Goal: Browse casually

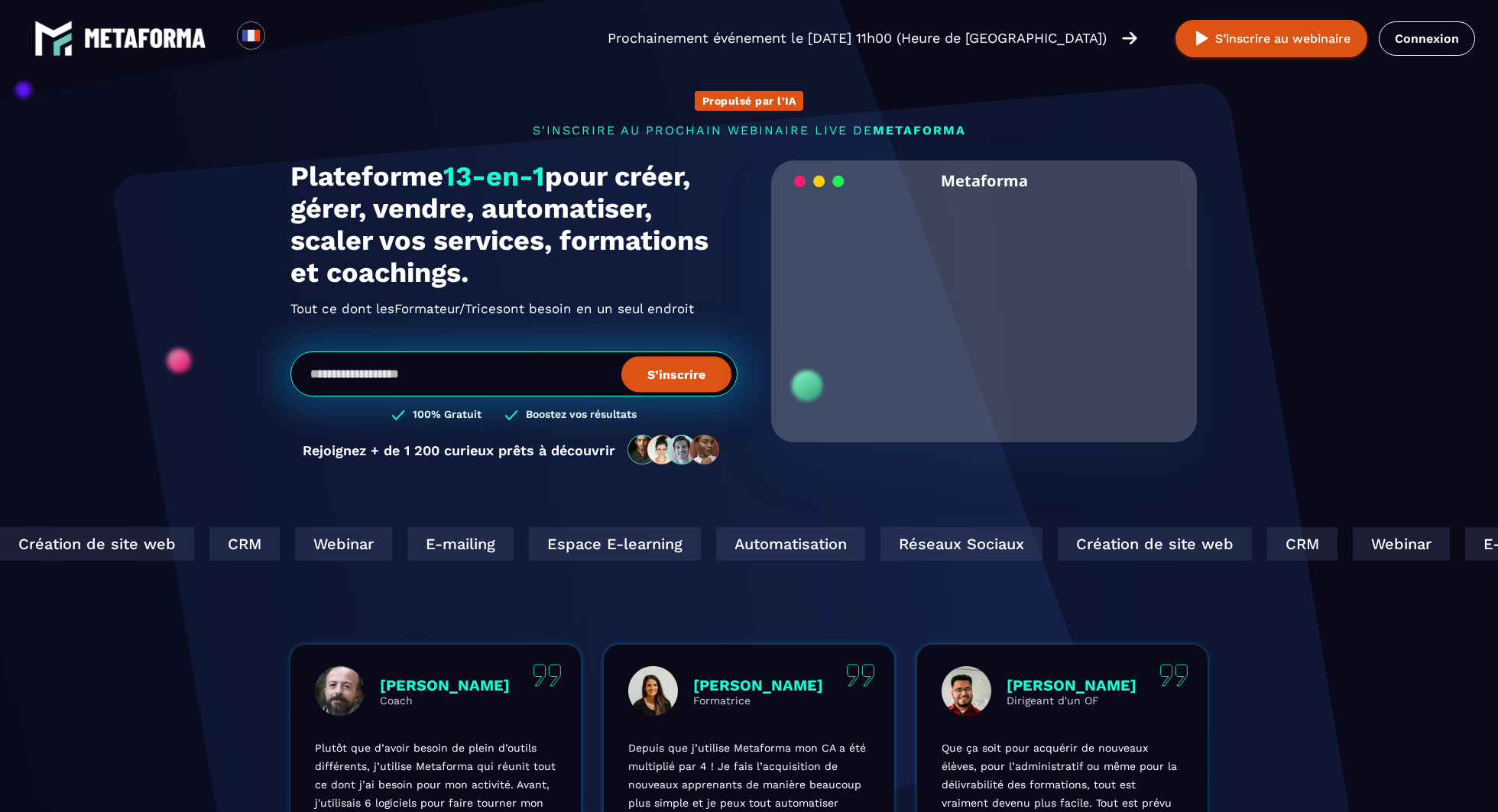
click at [447, 382] on input "email" at bounding box center [514, 374] width 447 height 45
click at [51, 399] on section "Propulsé par l'IA s'inscrire au prochain webinaire live de METAFORMA Prochainem…" at bounding box center [749, 490] width 1498 height 980
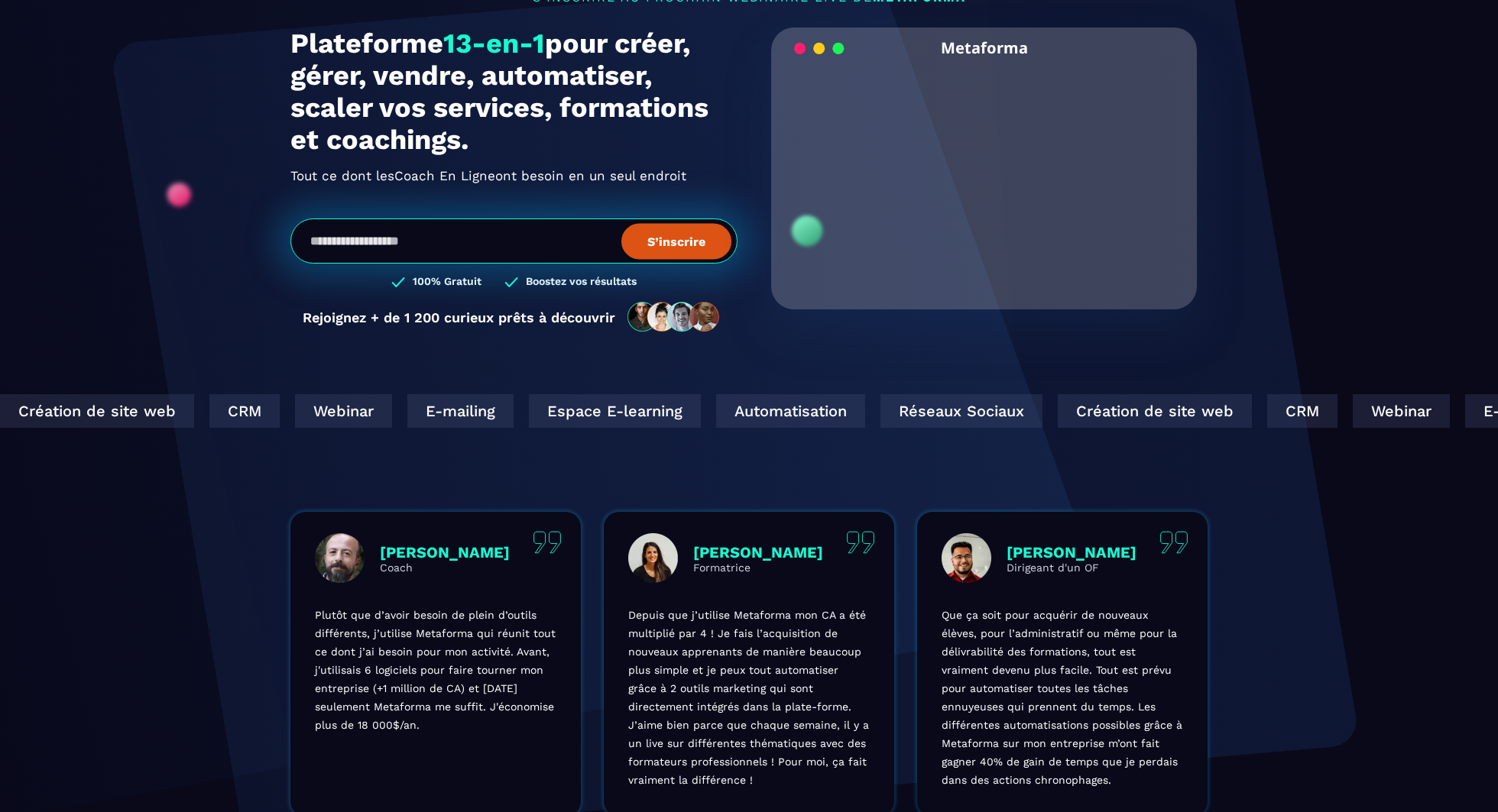
scroll to position [133, 0]
click at [365, 254] on input "email" at bounding box center [514, 242] width 447 height 45
click at [283, 281] on div "Propulsé par l'IA s'inscrire au prochain webinaire live de METAFORMA Prochainem…" at bounding box center [749, 139] width 947 height 422
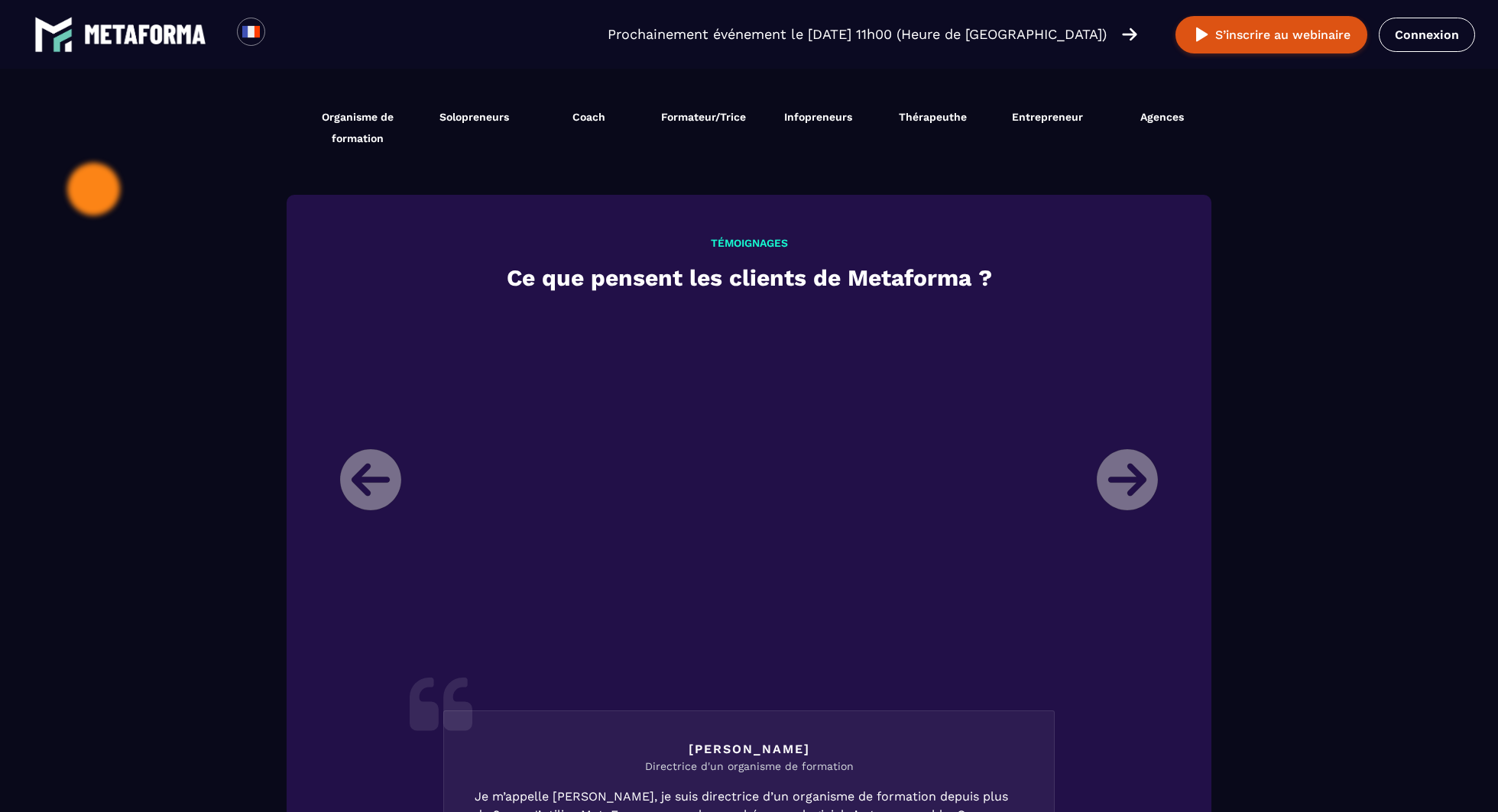
scroll to position [1611, 0]
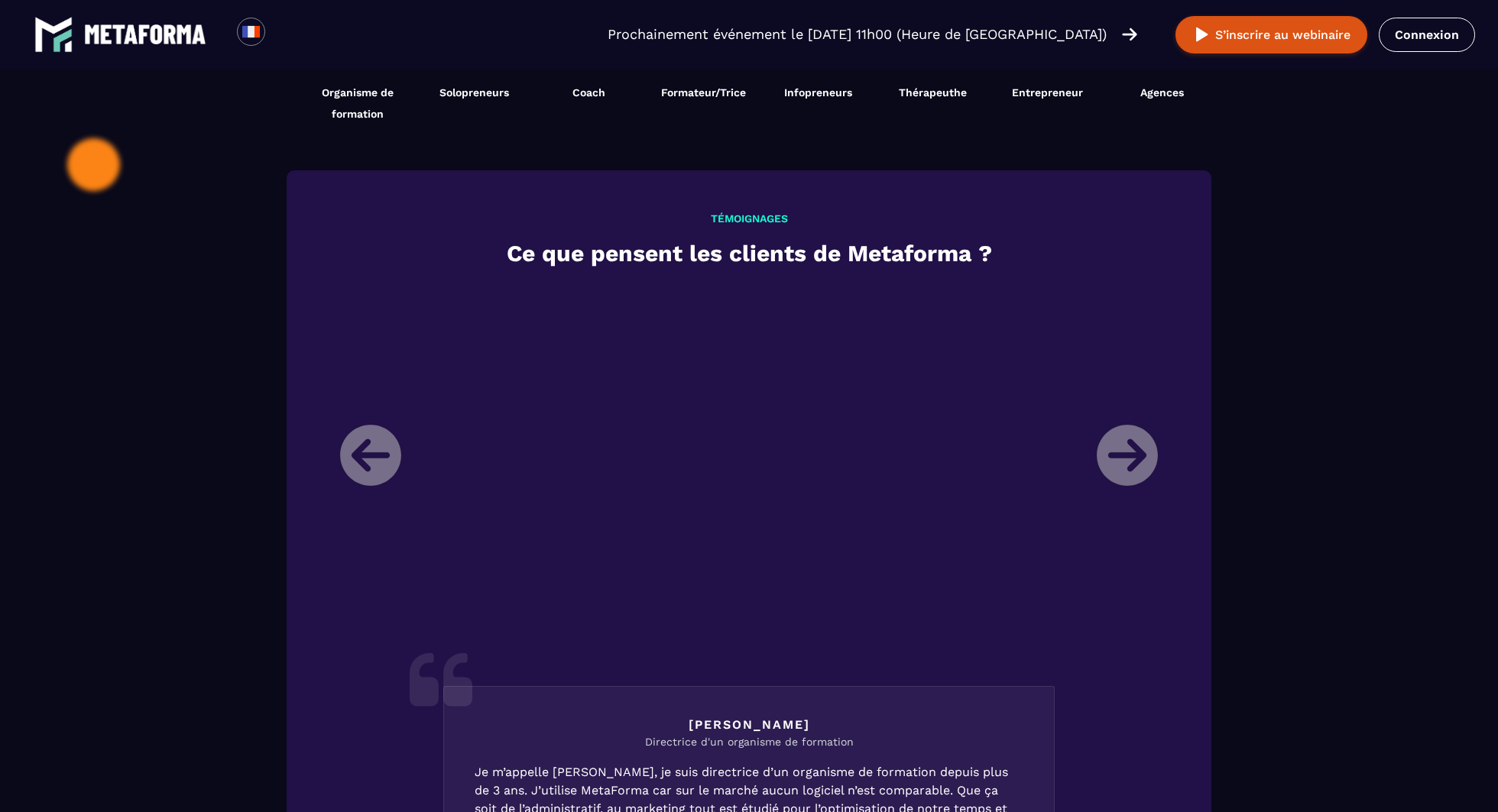
click at [1123, 440] on li "[PERSON_NAME] Directrice d'un organisme de formation Je m’appelle [PERSON_NAME]…" at bounding box center [749, 684] width 840 height 796
click at [1129, 459] on li "[PERSON_NAME] Directrice d'un organisme de formation Je m’appelle [PERSON_NAME]…" at bounding box center [749, 684] width 840 height 796
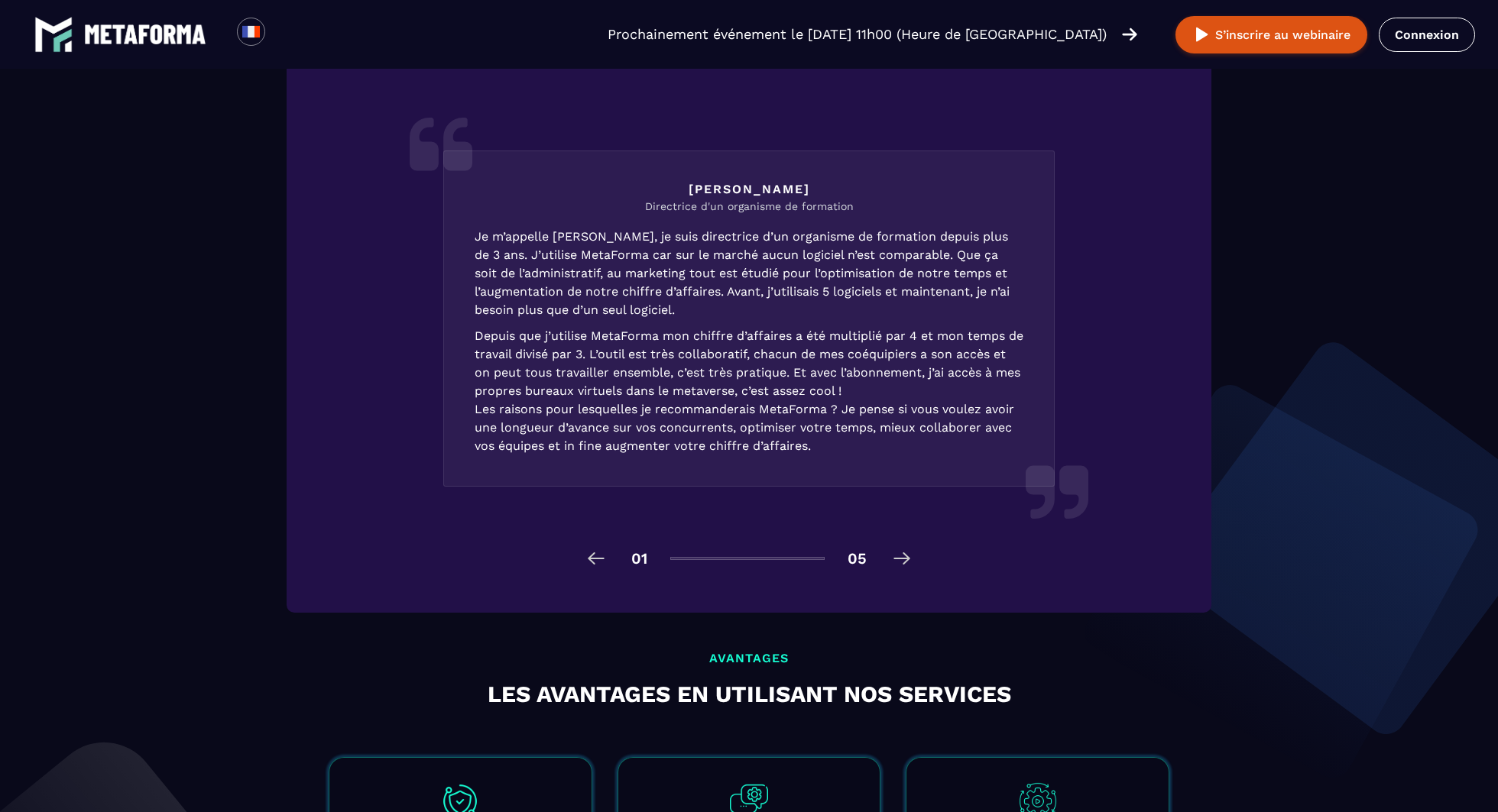
scroll to position [2146, 0]
click at [897, 561] on img at bounding box center [902, 559] width 24 height 24
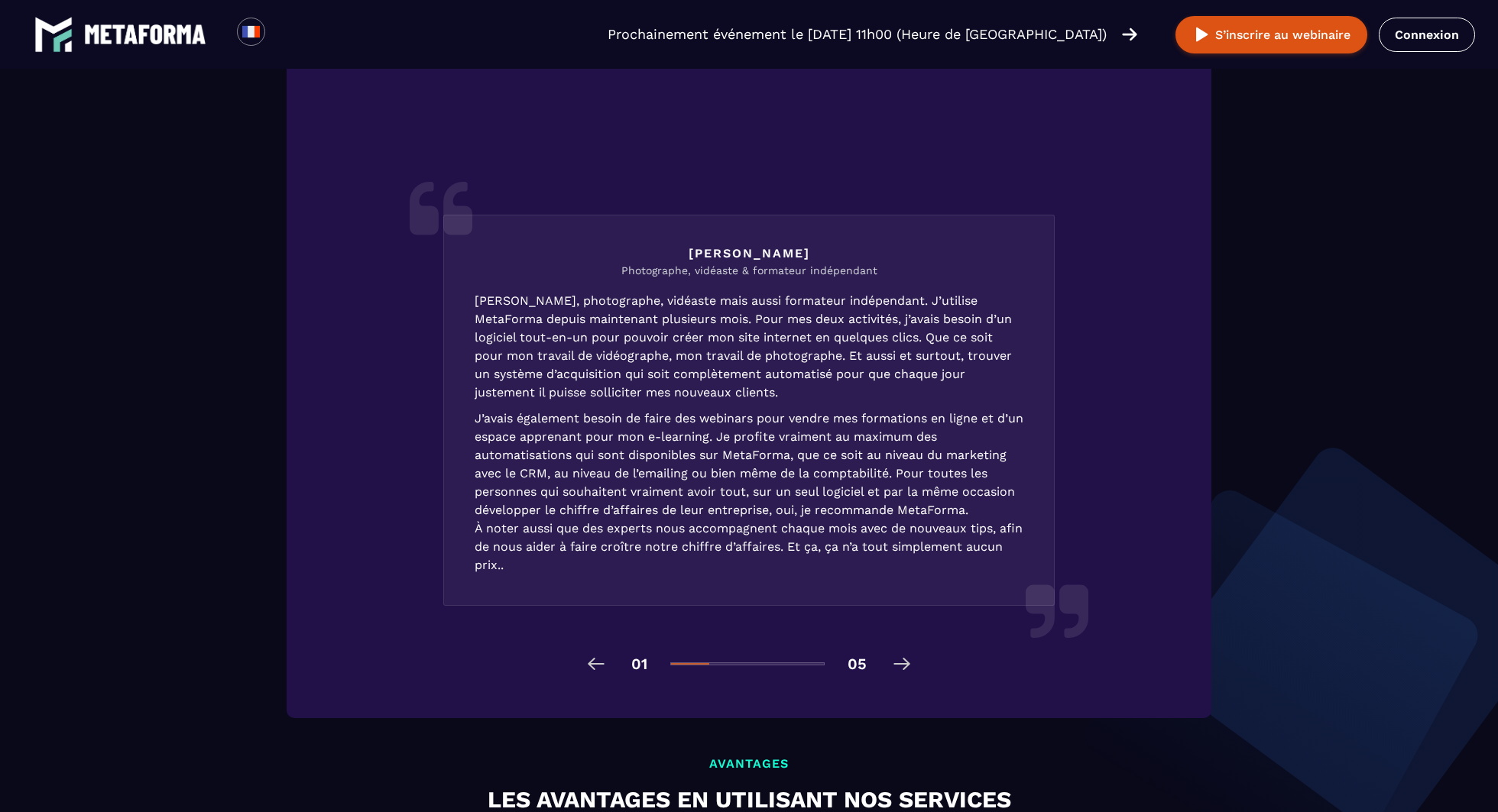
scroll to position [2042, 0]
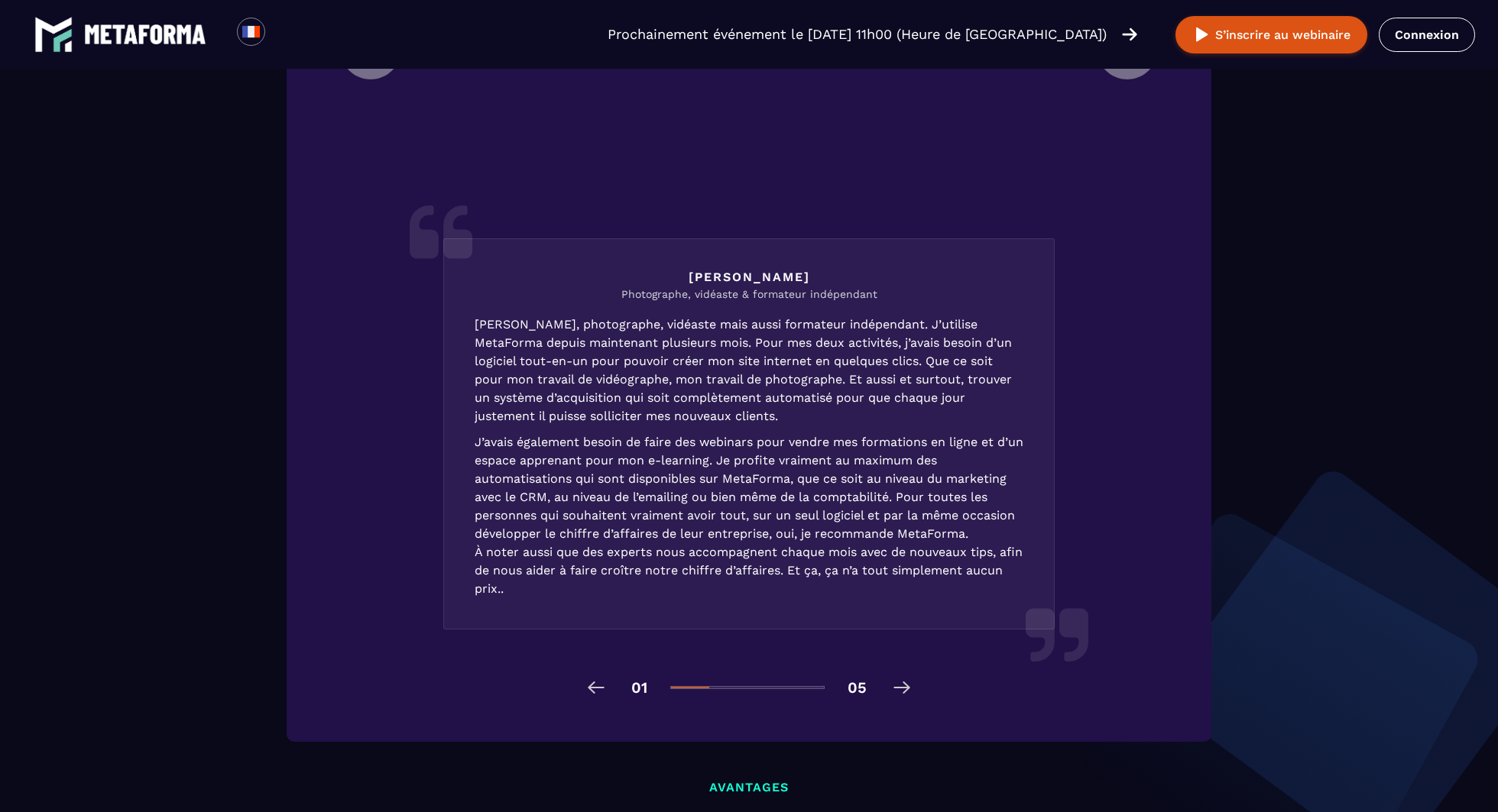
click at [908, 660] on li "[PERSON_NAME] Photographe, vidéaste & formateur indépendant [PERSON_NAME], phot…" at bounding box center [749, 277] width 840 height 796
click at [899, 673] on li "[PERSON_NAME] Photographe, vidéaste & formateur indépendant [PERSON_NAME], phot…" at bounding box center [749, 277] width 840 height 796
click at [900, 687] on img at bounding box center [902, 687] width 24 height 24
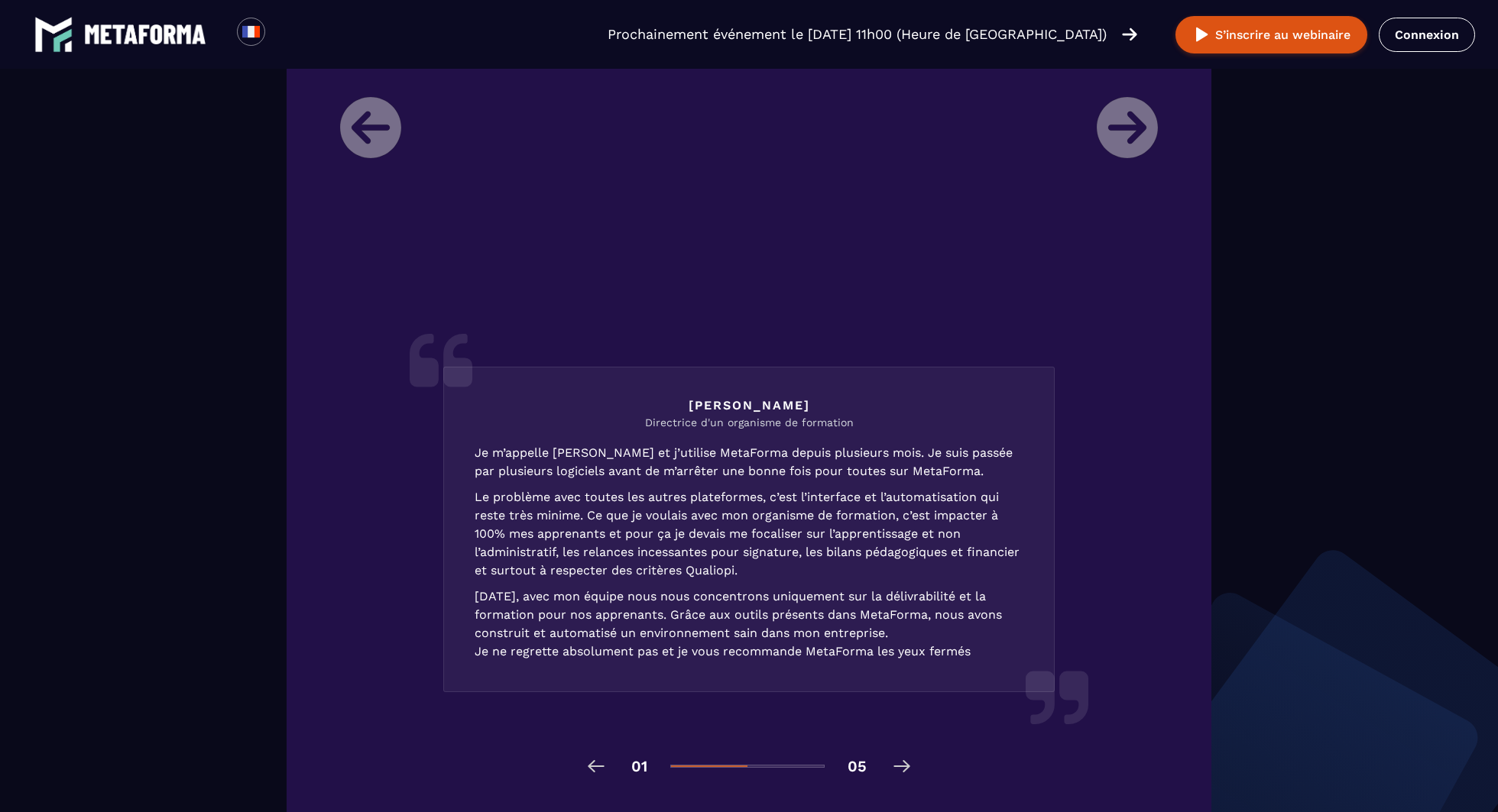
scroll to position [1971, 0]
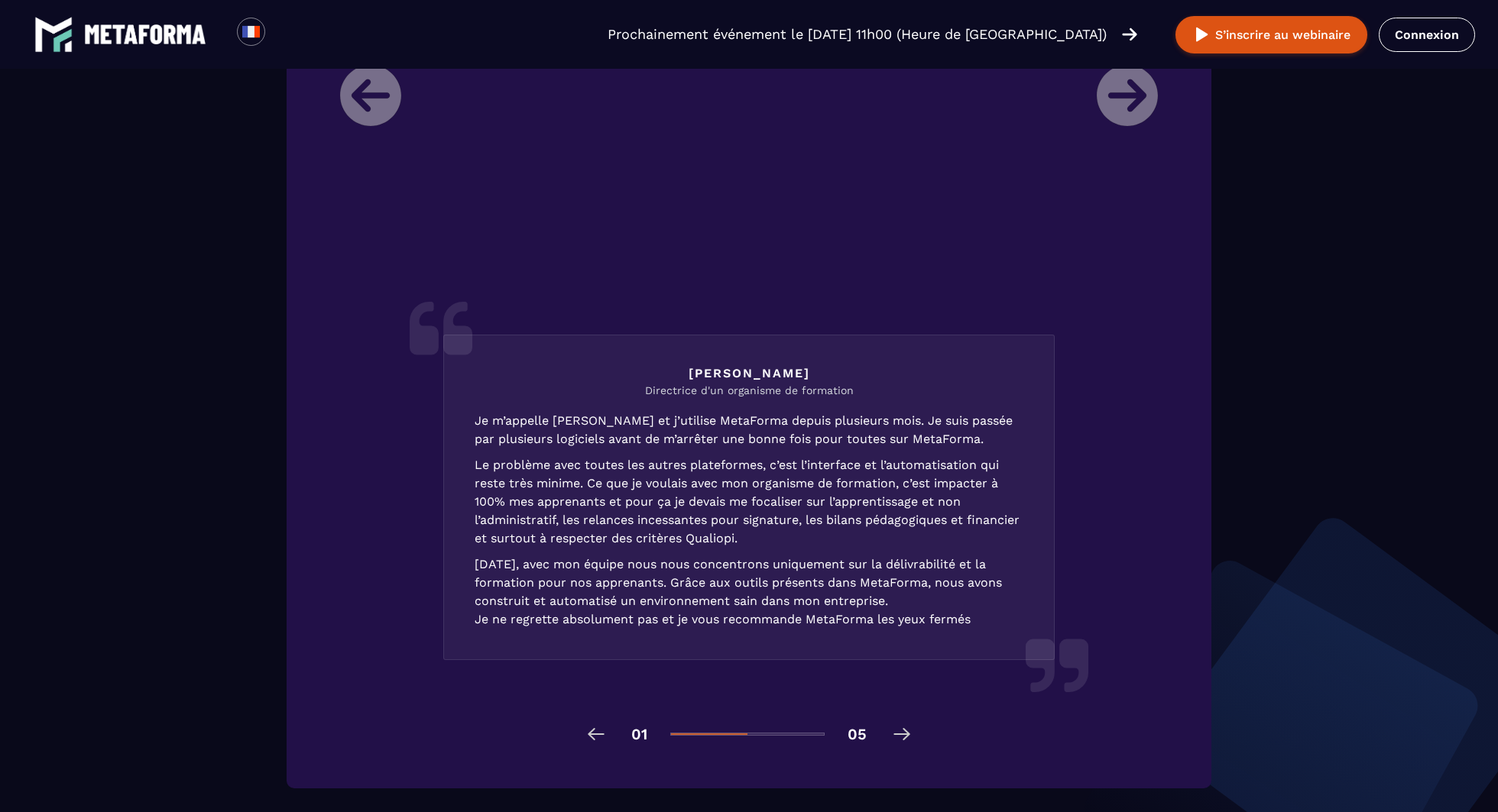
click at [902, 723] on img at bounding box center [902, 734] width 24 height 24
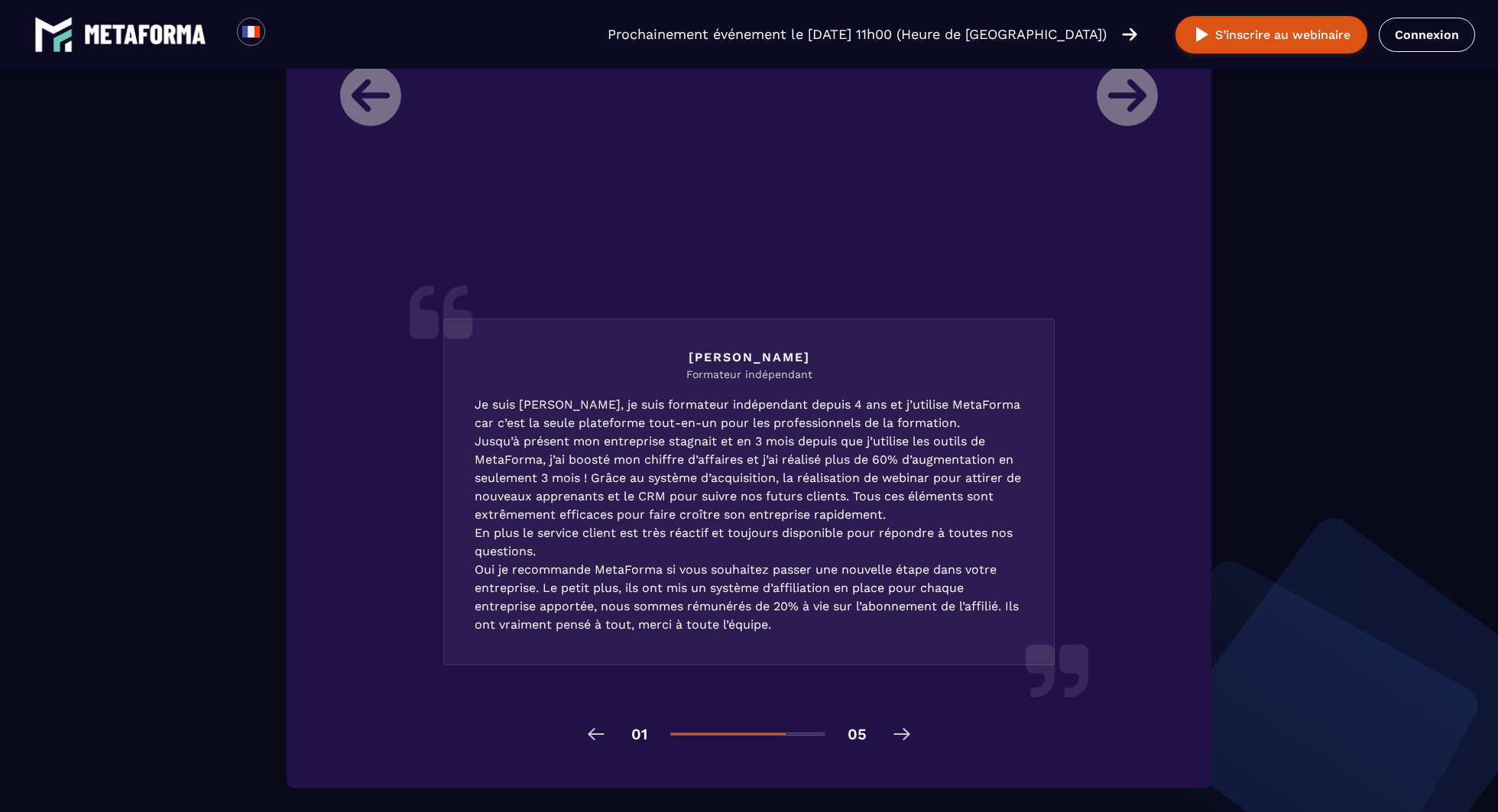
click at [902, 723] on img at bounding box center [902, 734] width 24 height 24
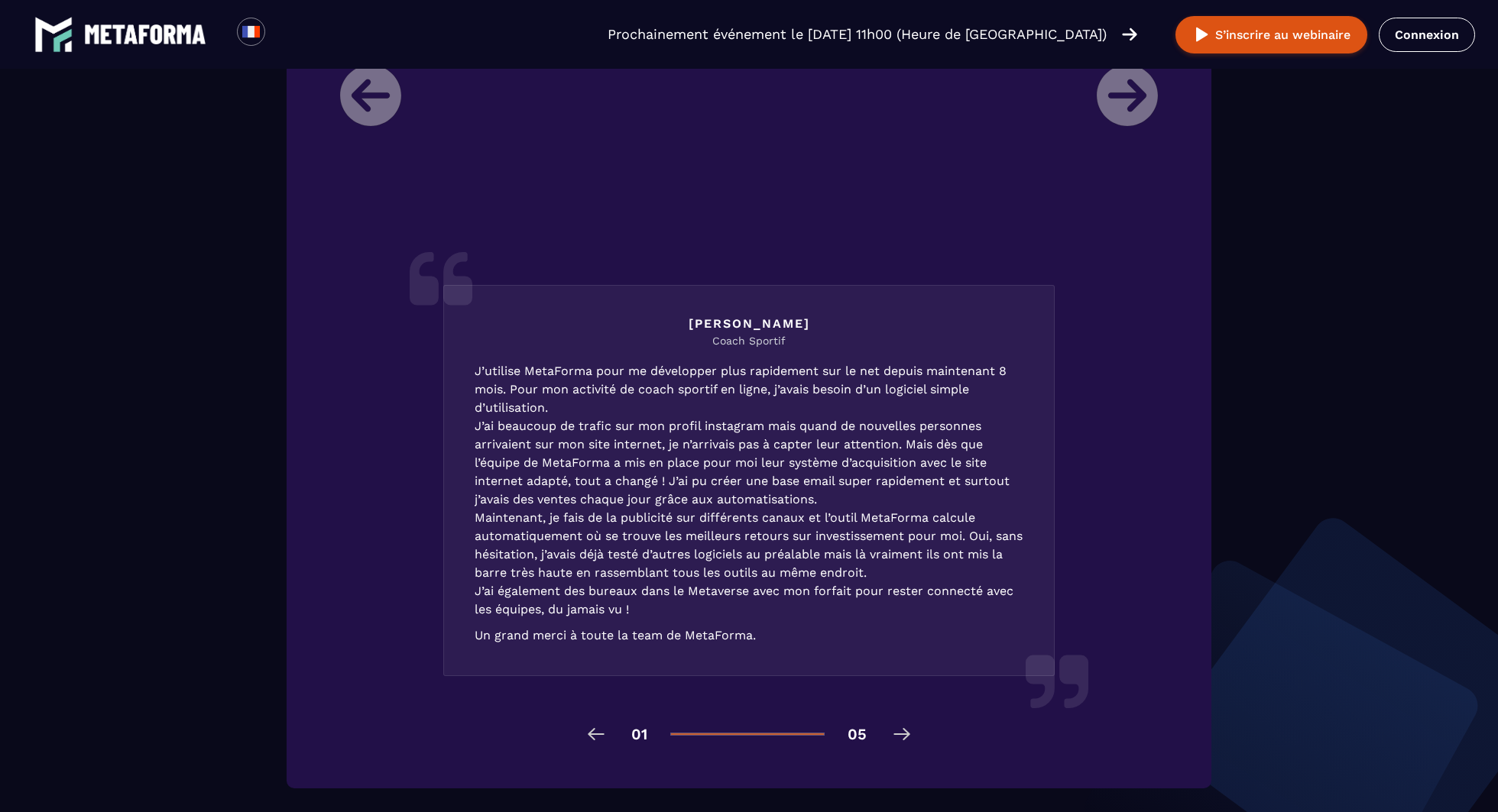
click at [902, 733] on img at bounding box center [902, 734] width 24 height 24
click at [606, 726] on img at bounding box center [596, 734] width 24 height 24
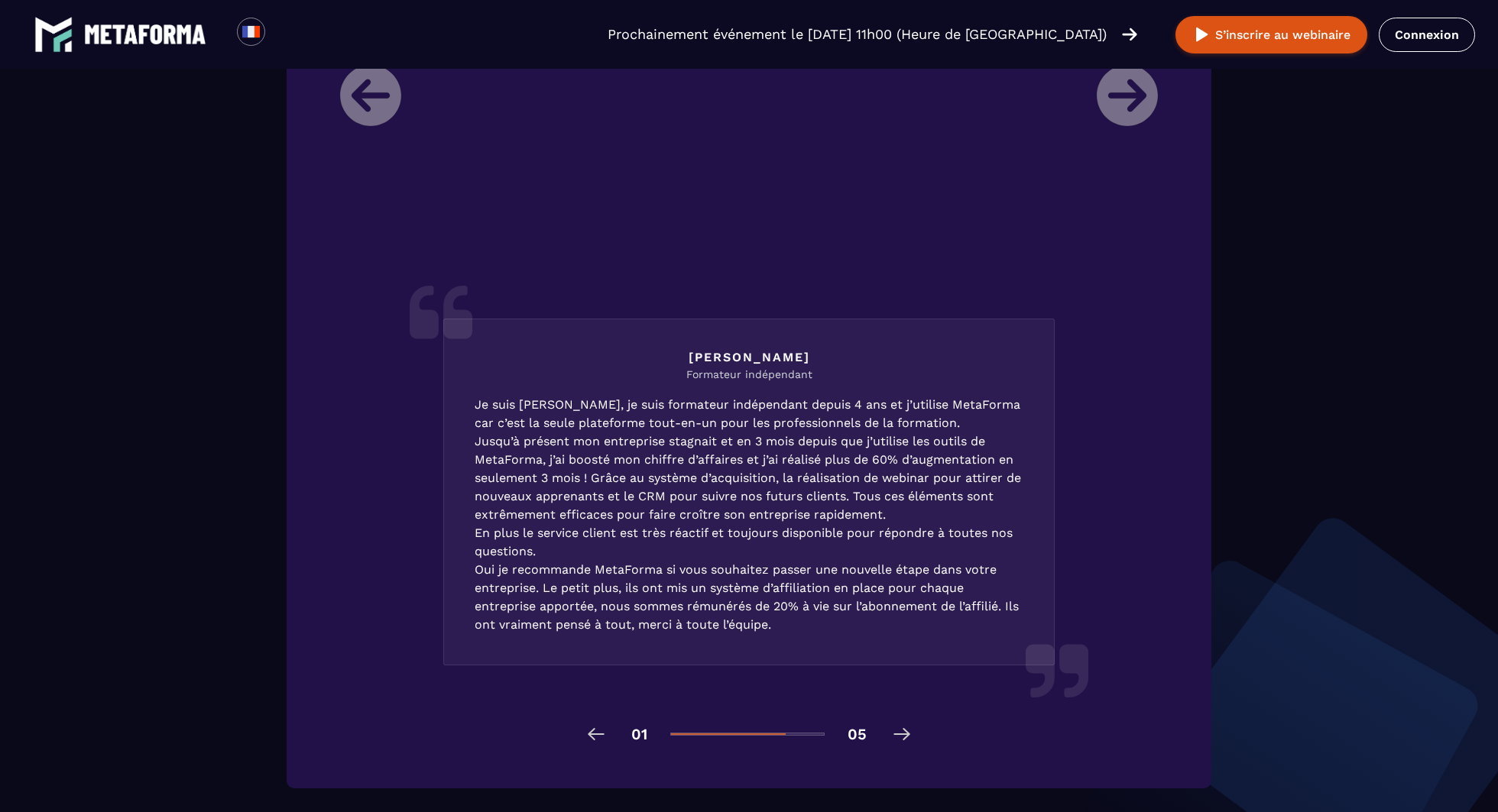
click at [606, 726] on img at bounding box center [596, 734] width 24 height 24
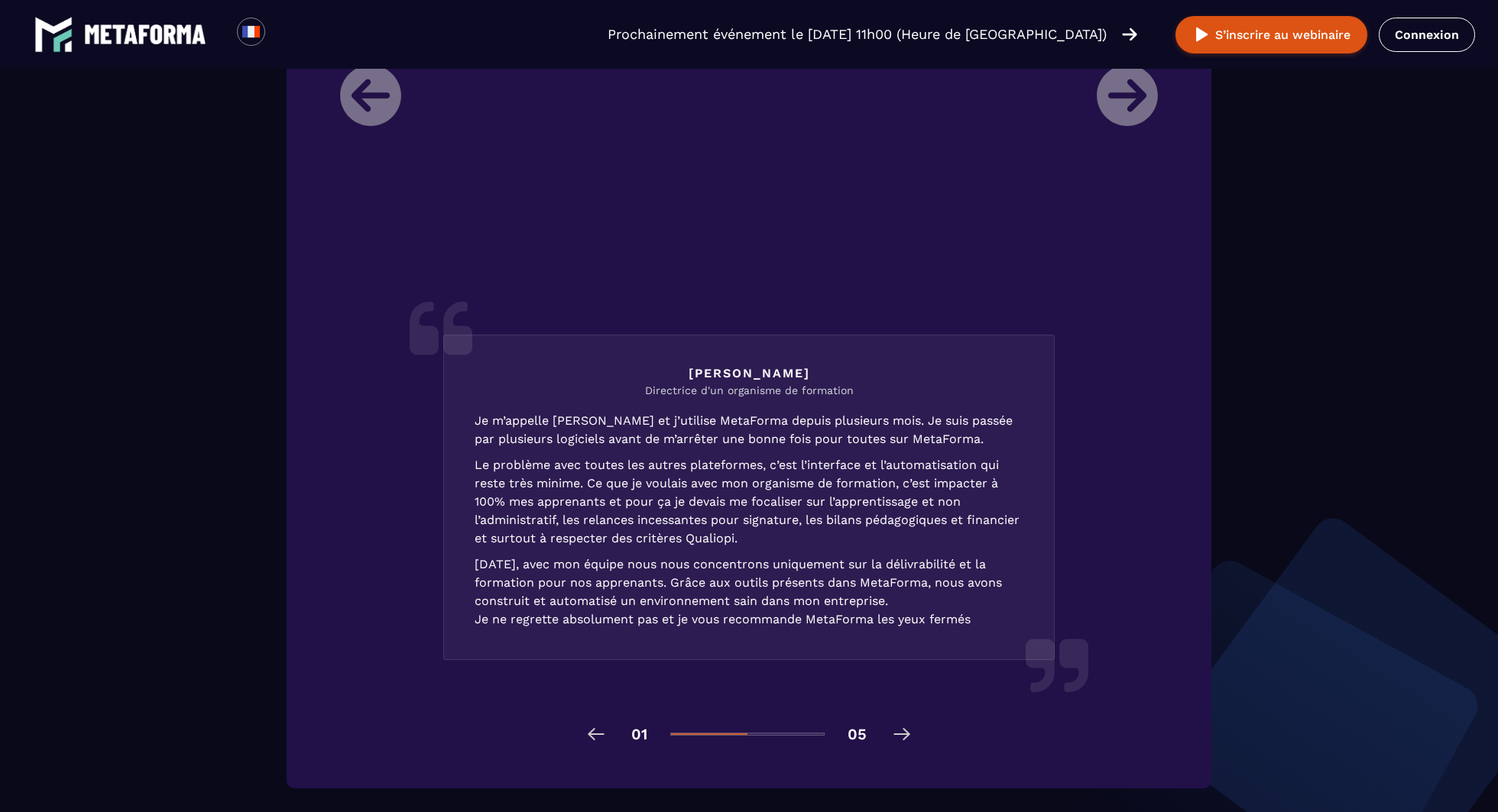
click at [606, 726] on img at bounding box center [596, 734] width 24 height 24
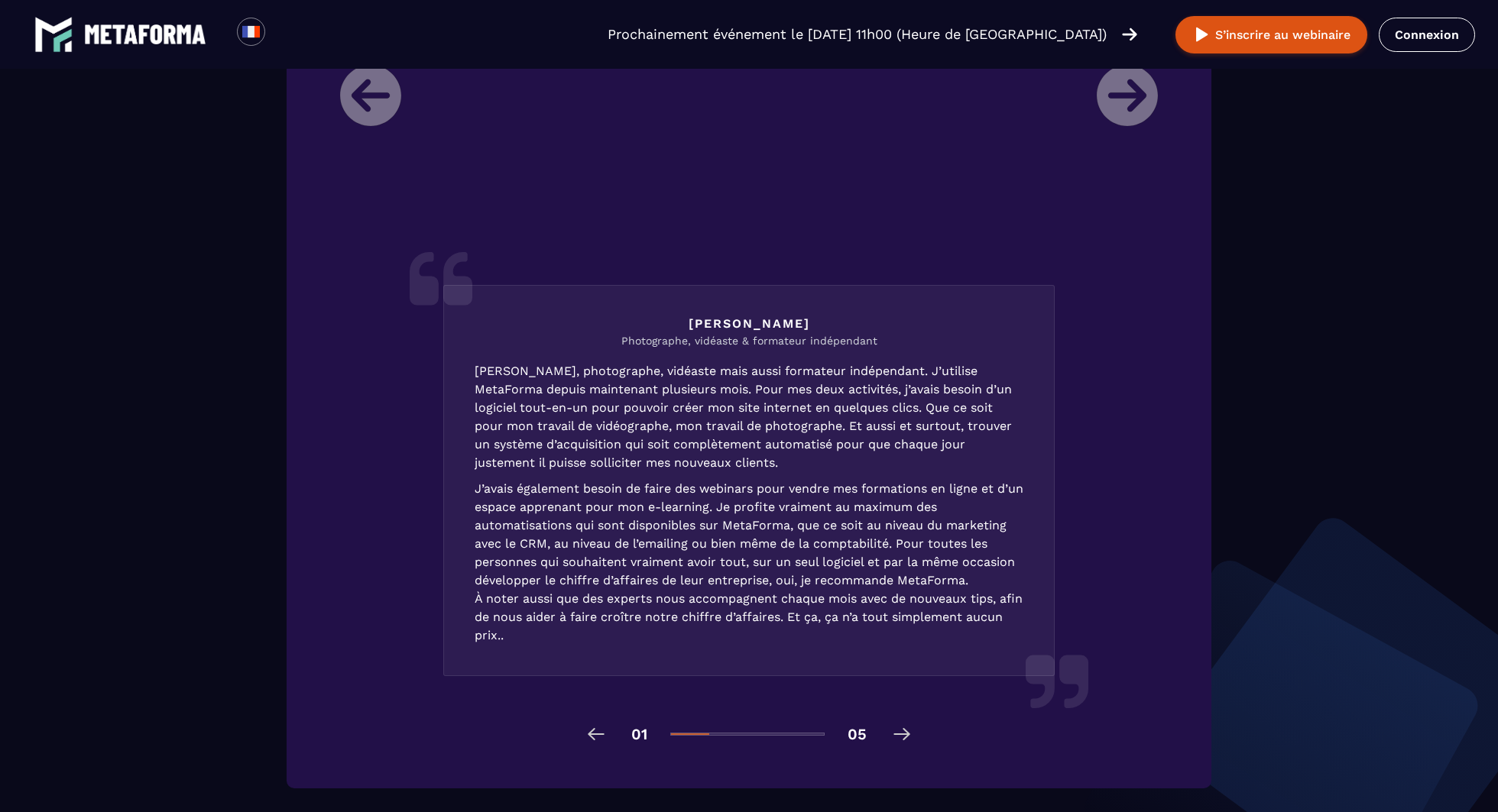
click at [606, 726] on img at bounding box center [596, 734] width 24 height 24
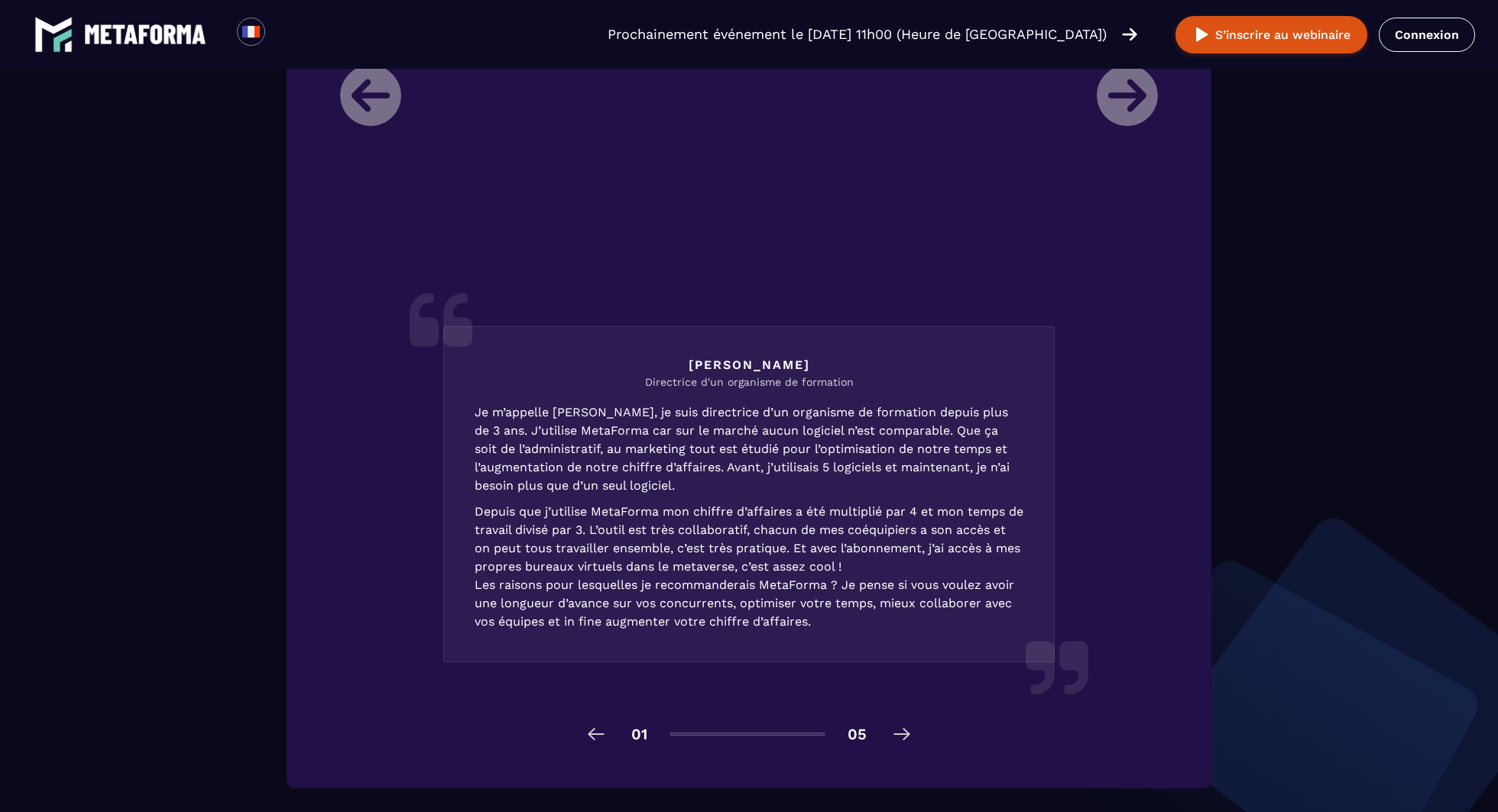
scroll to position [1996, 0]
click at [902, 730] on img at bounding box center [902, 734] width 24 height 24
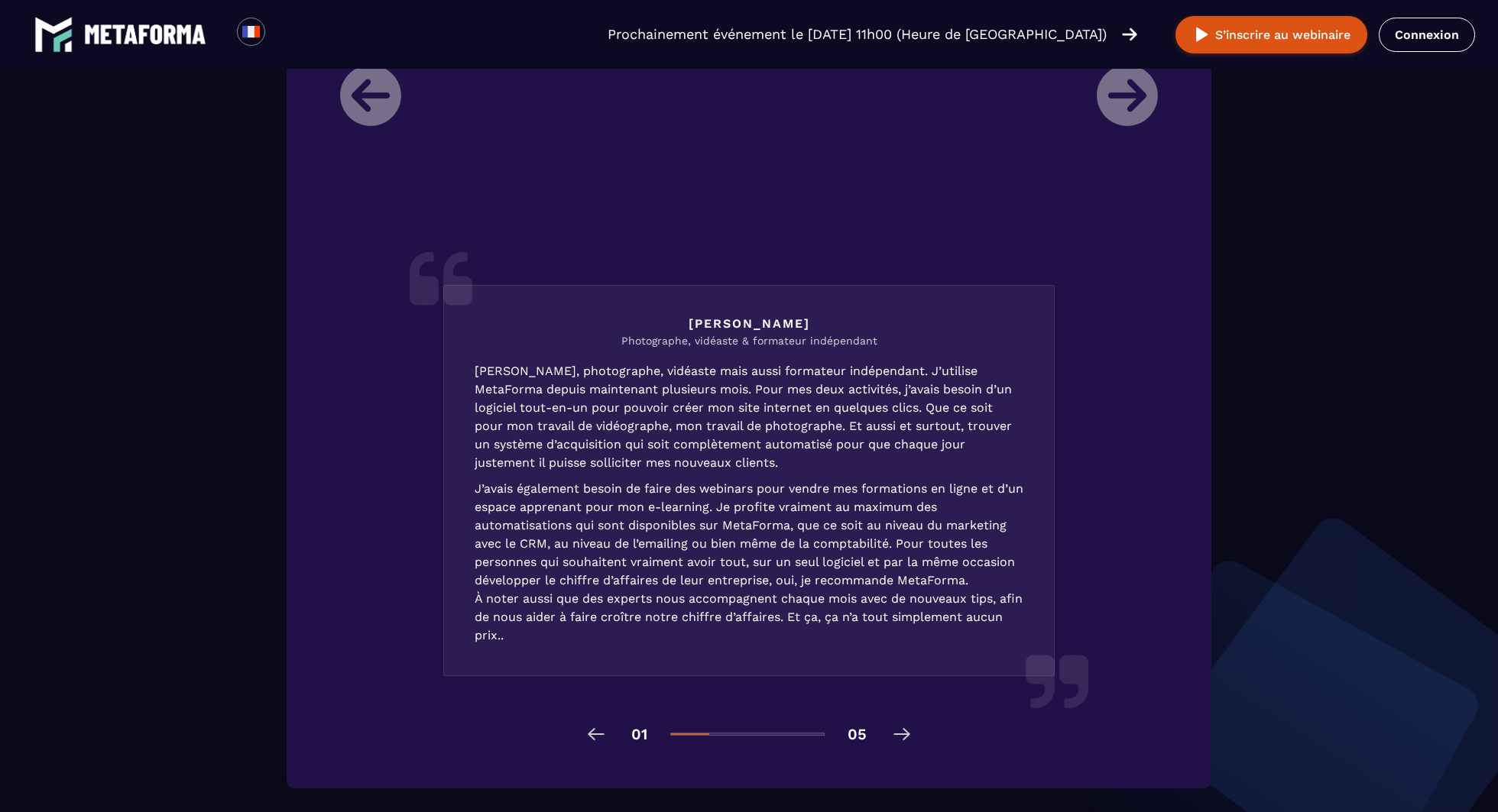
click at [902, 730] on img at bounding box center [902, 734] width 24 height 24
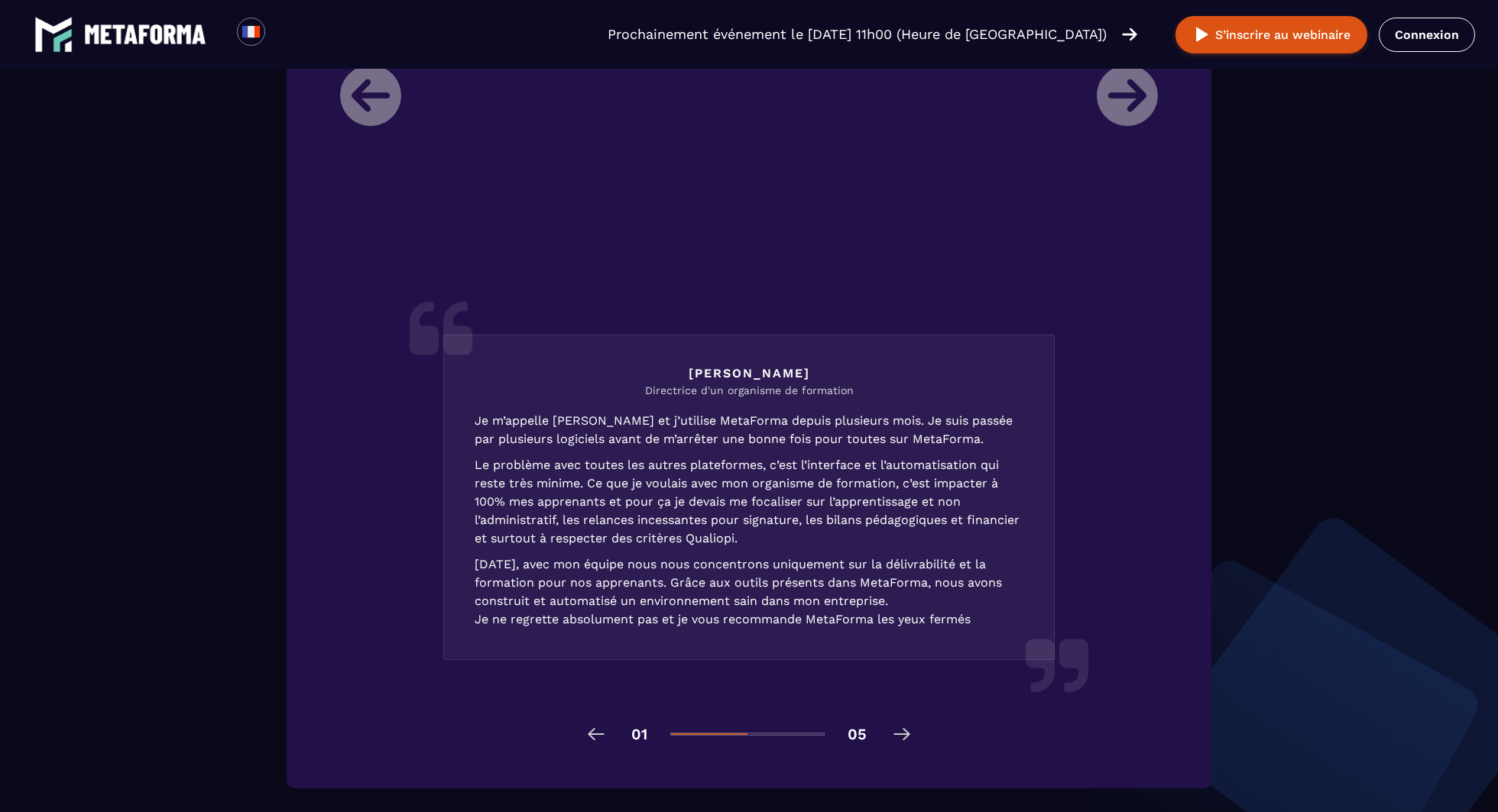
scroll to position [1971, 0]
click at [902, 730] on img at bounding box center [902, 734] width 24 height 24
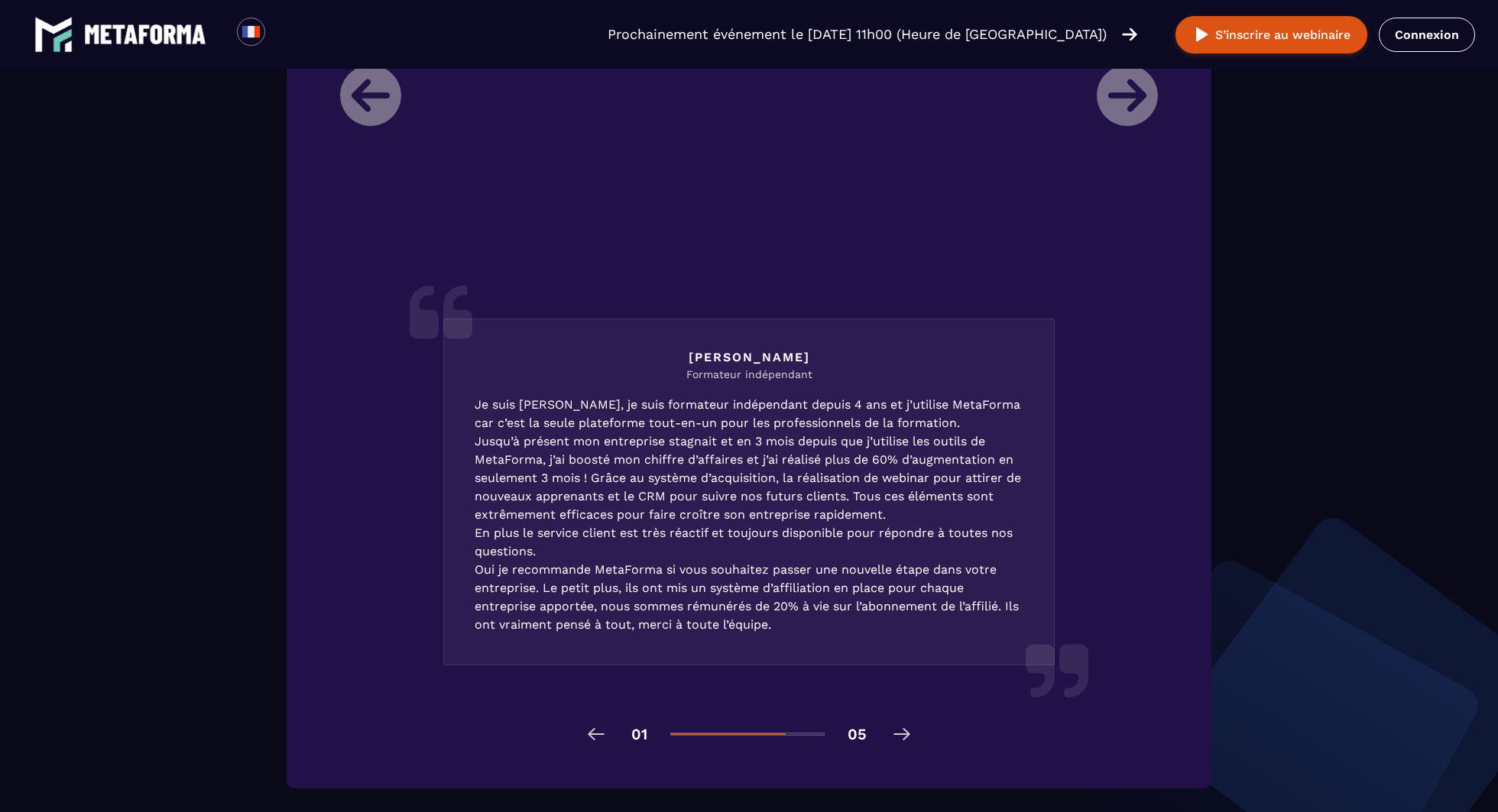
click at [902, 730] on img at bounding box center [902, 734] width 24 height 24
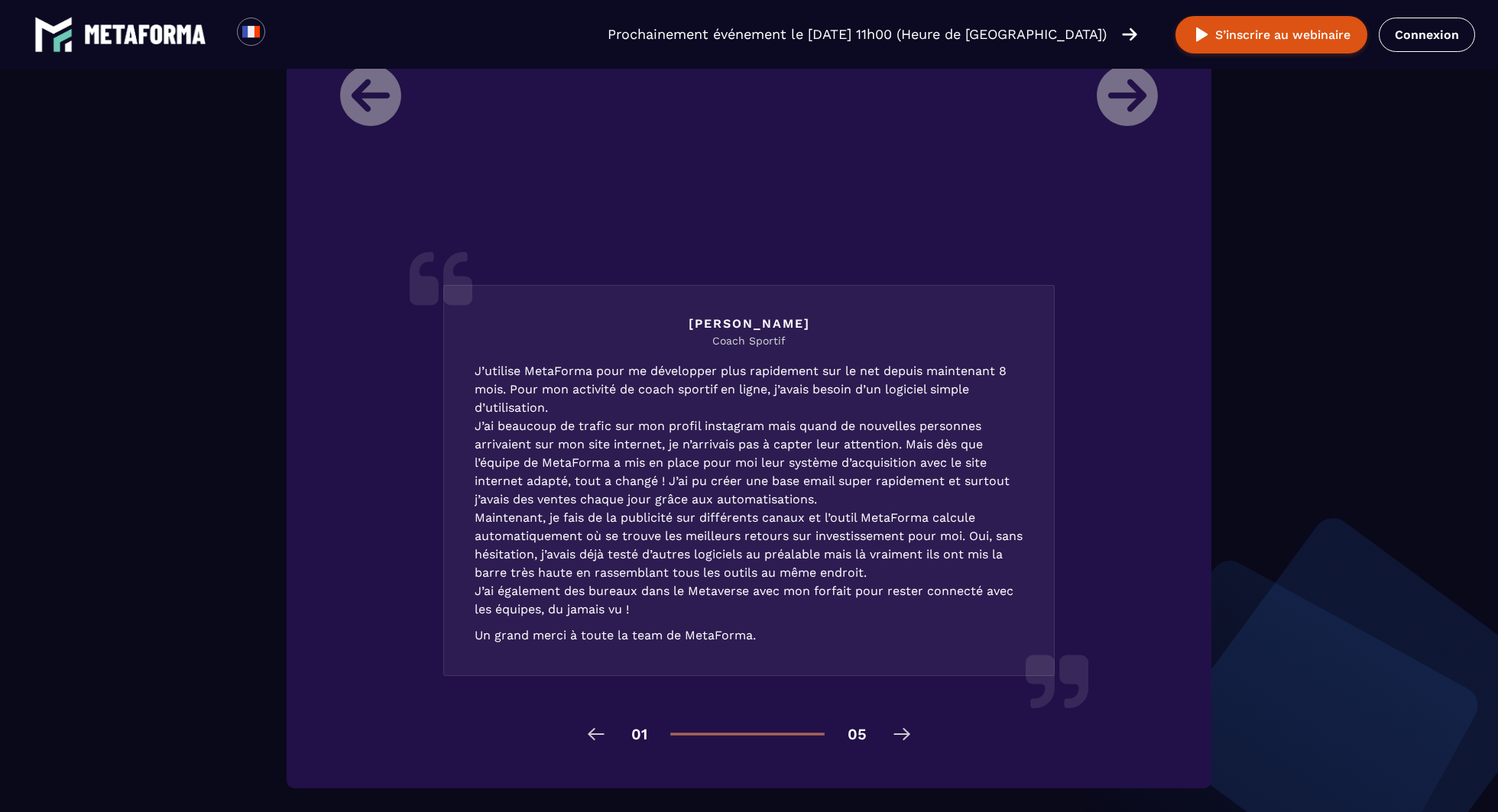
click at [902, 730] on img at bounding box center [902, 734] width 24 height 24
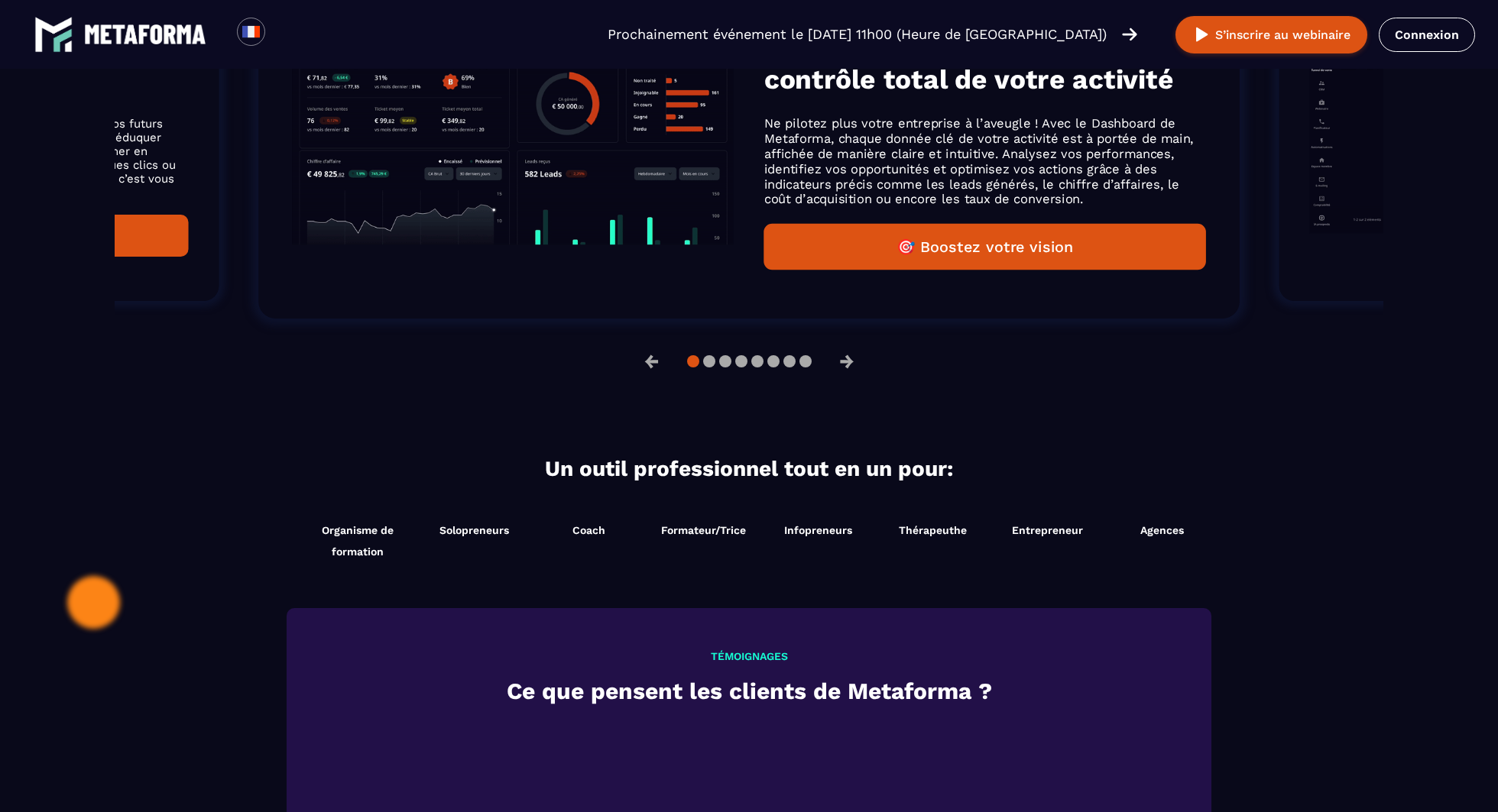
scroll to position [1175, 0]
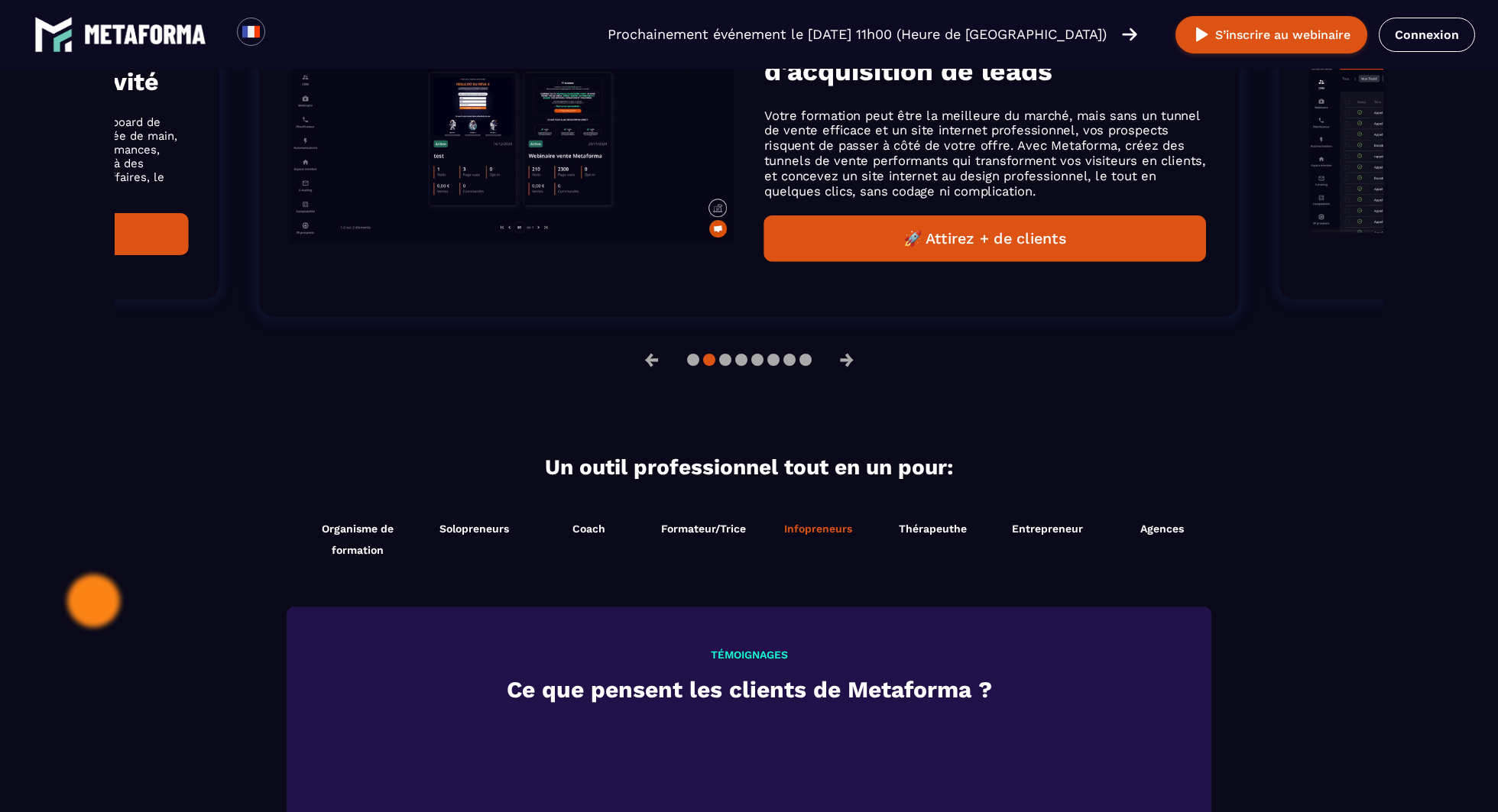
click at [824, 525] on span "Infopreneurs" at bounding box center [818, 529] width 68 height 12
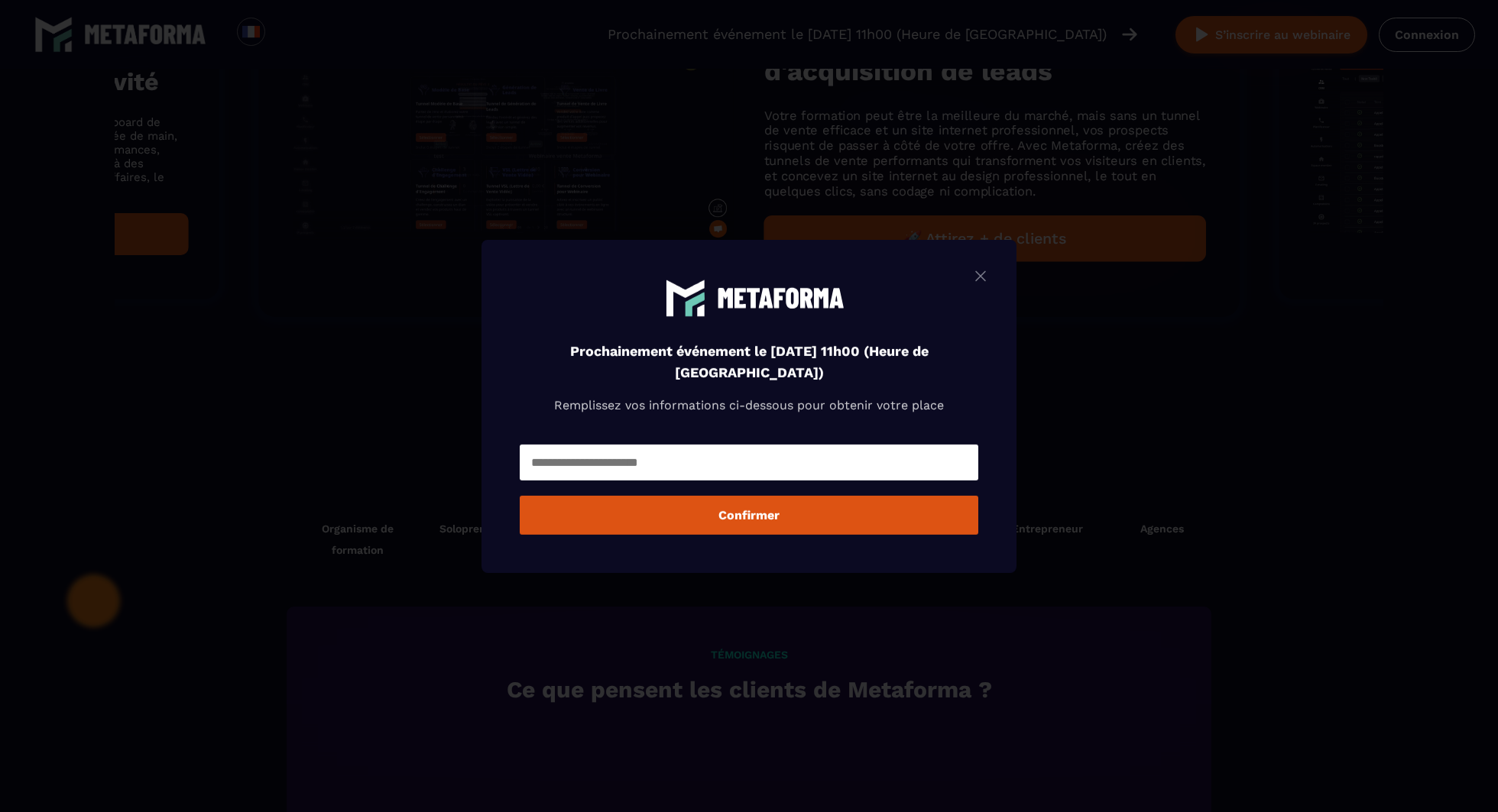
click at [985, 277] on img "Modal window" at bounding box center [980, 276] width 18 height 19
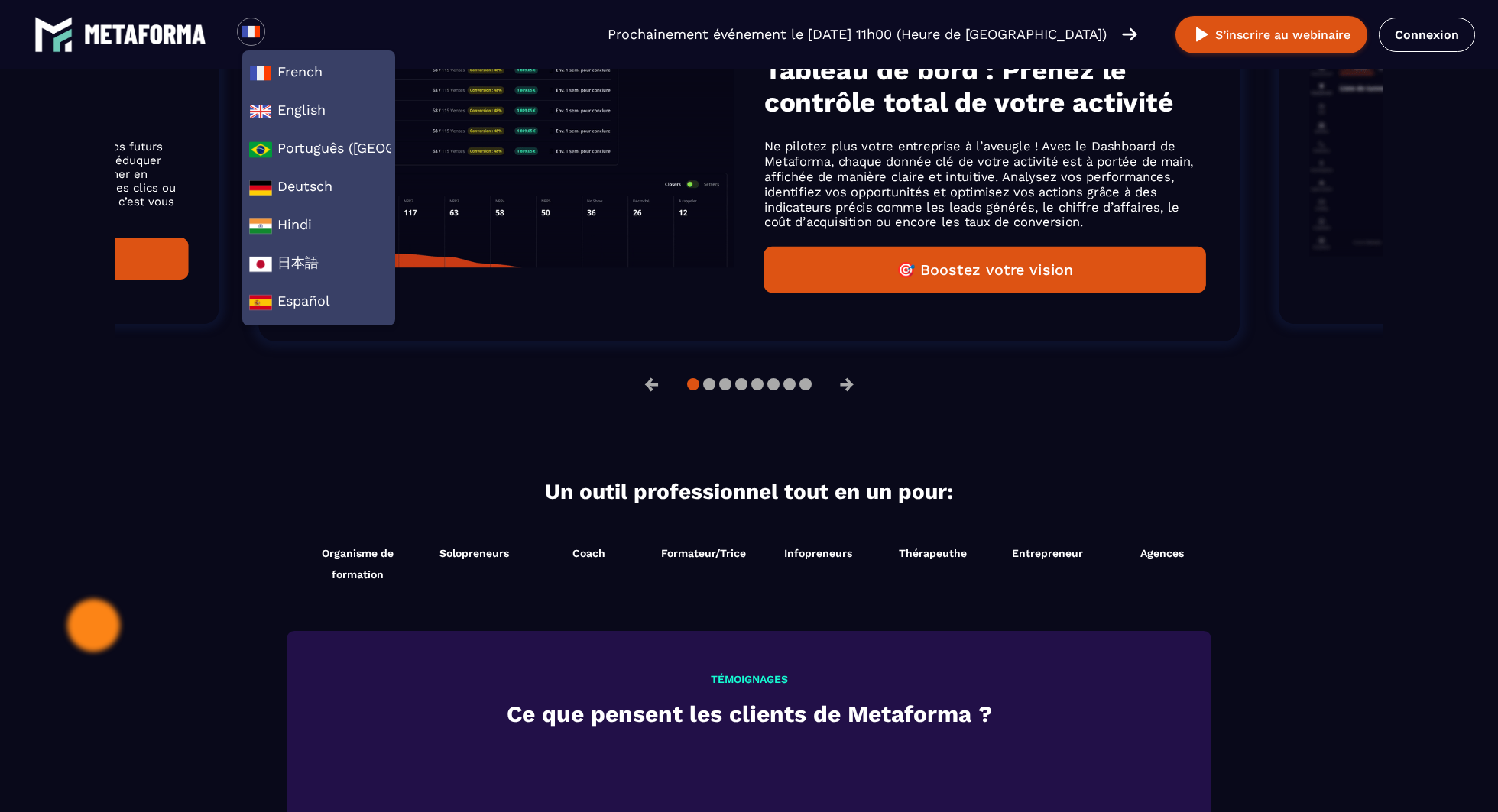
click at [262, 44] on div "Loading... French English Português ([GEOGRAPHIC_DATA]) Deutsch Hindi 日本語 Españ…" at bounding box center [270, 34] width 65 height 34
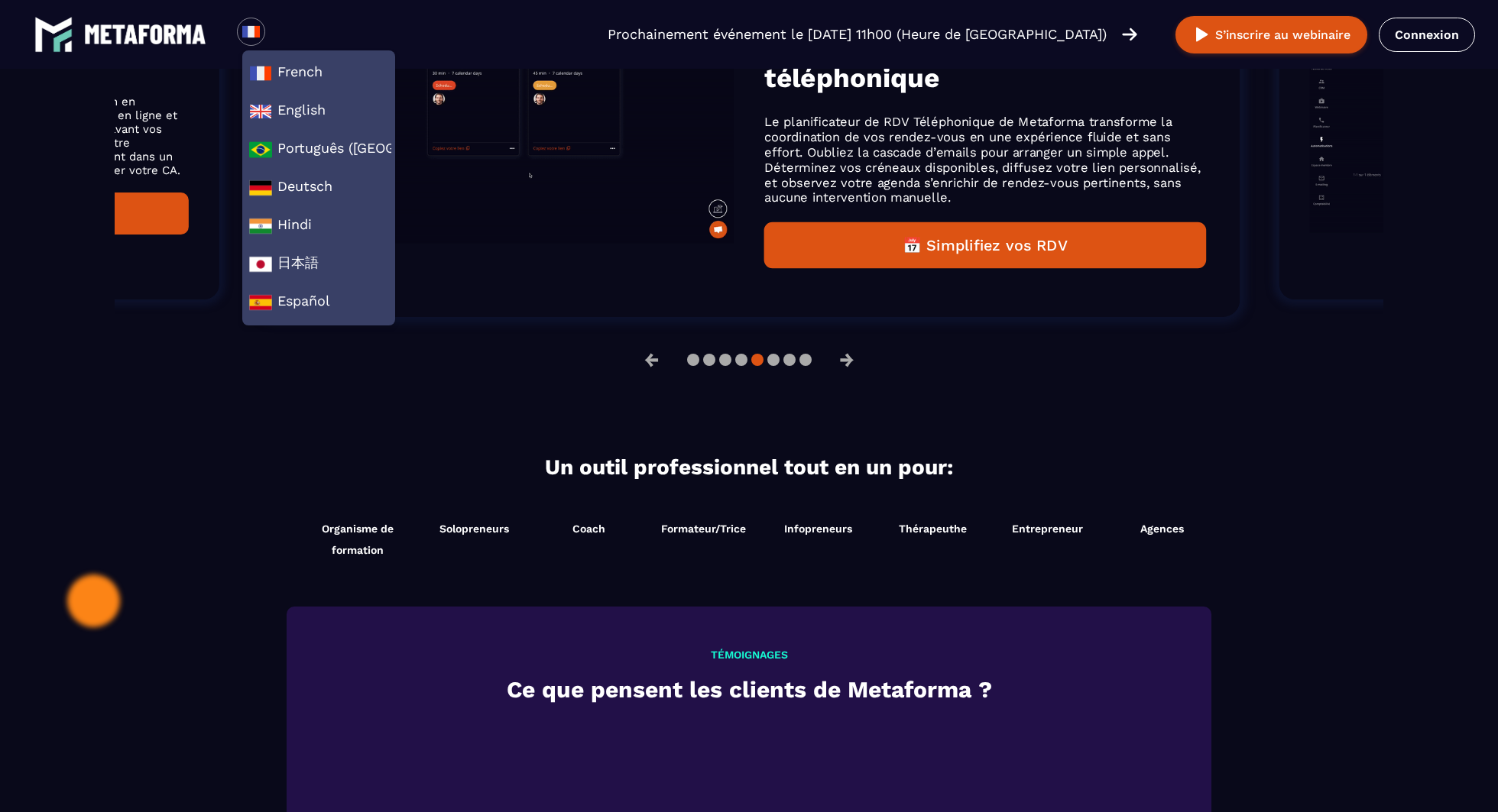
scroll to position [1150, 0]
